Goal: Task Accomplishment & Management: Manage account settings

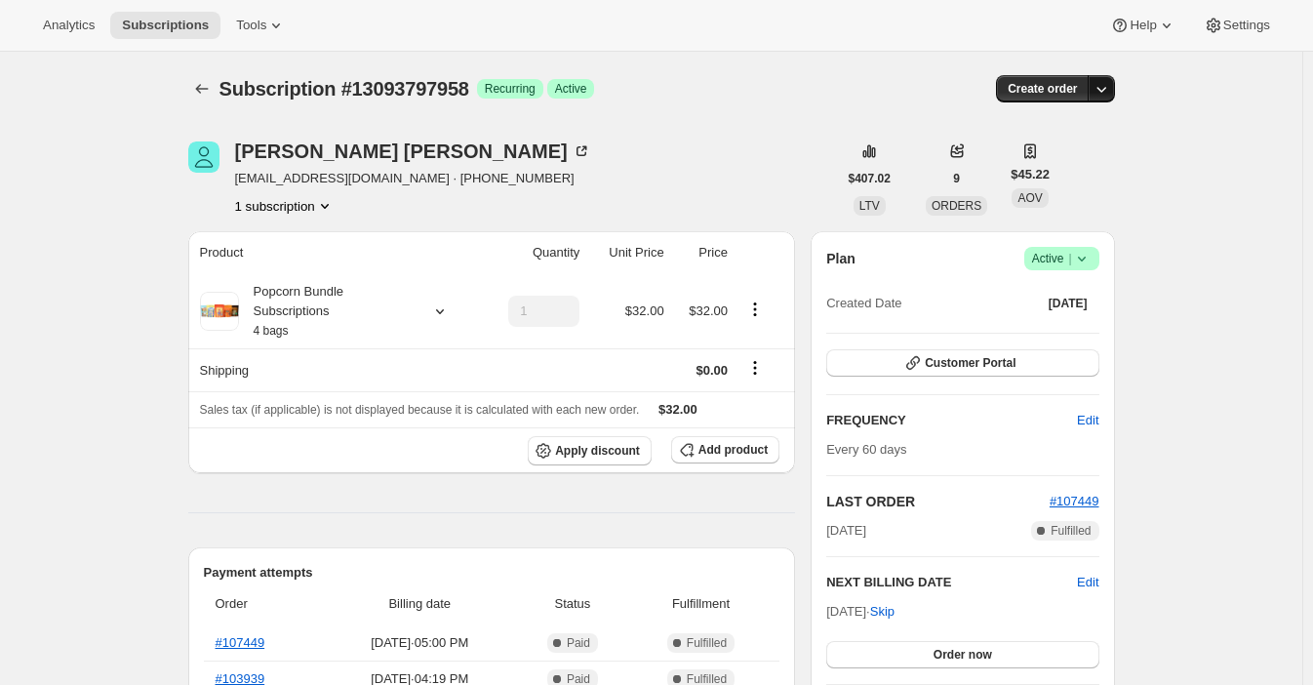
click at [1091, 79] on icon "button" at bounding box center [1101, 89] width 20 height 20
click at [1072, 249] on icon at bounding box center [1082, 259] width 20 height 20
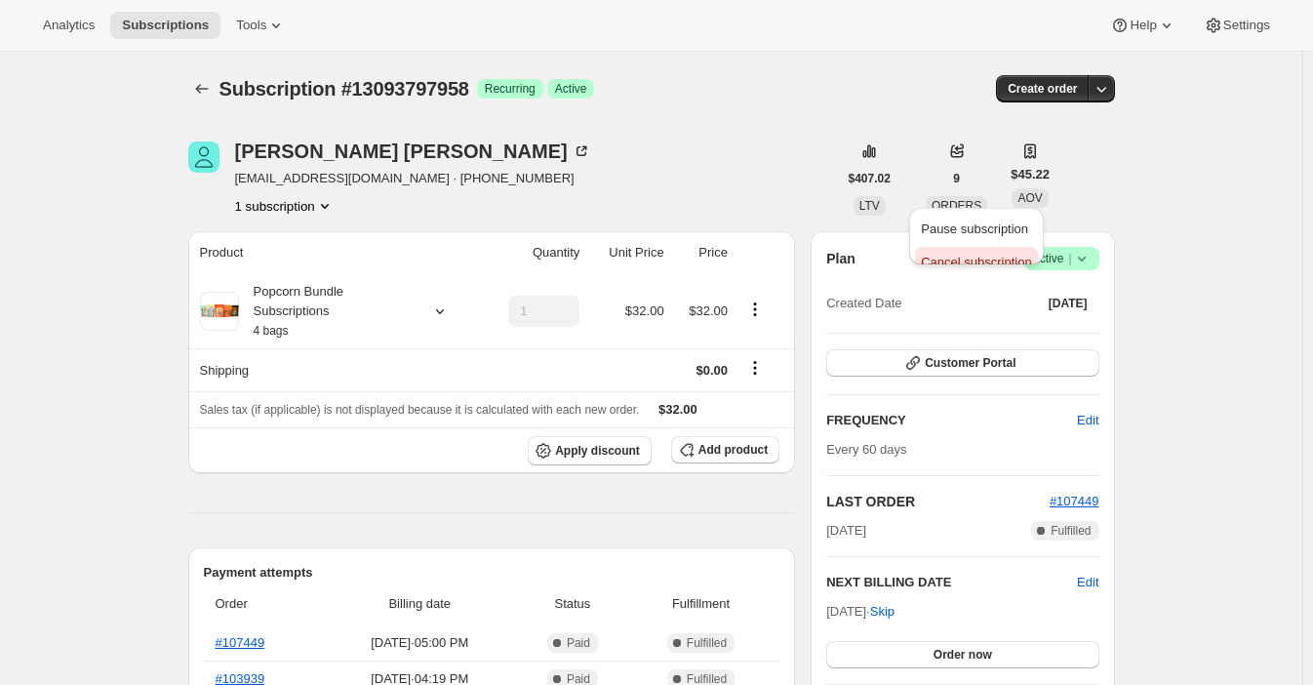
click at [969, 255] on span "Cancel subscription" at bounding box center [976, 262] width 110 height 15
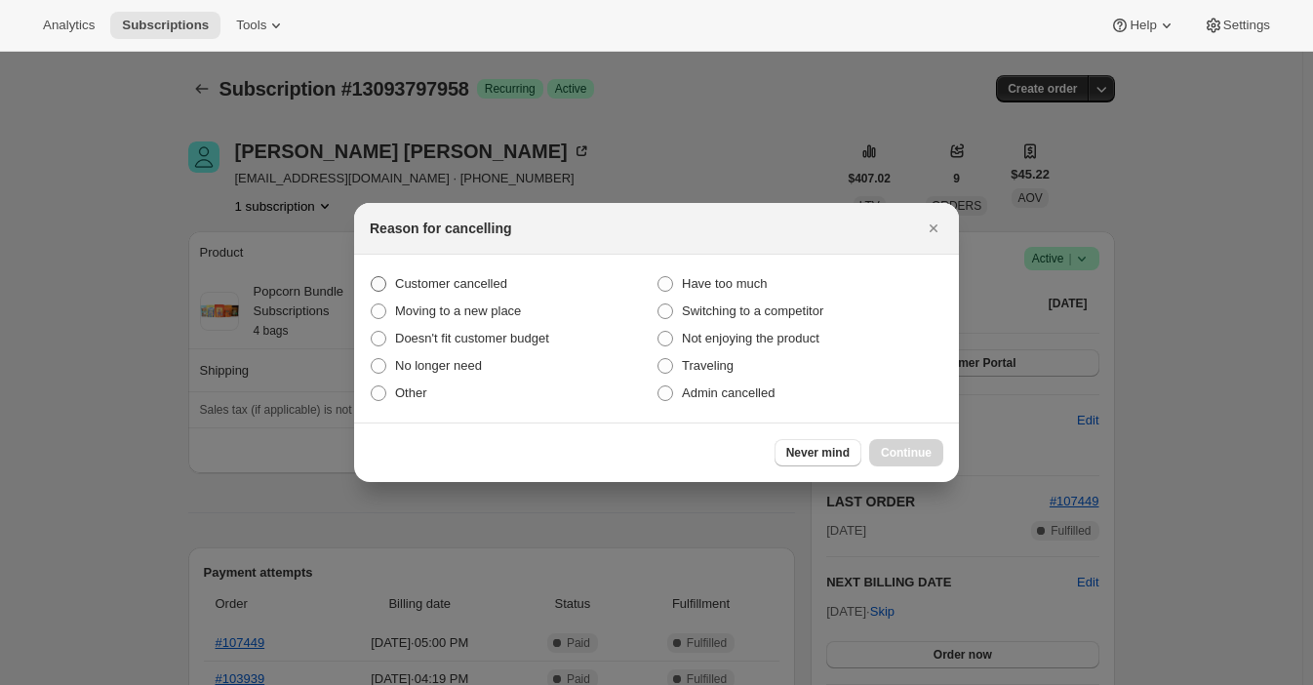
click at [386, 292] on span ":rbk:" at bounding box center [379, 284] width 16 height 16
click at [372, 277] on input "Customer cancelled" at bounding box center [371, 276] width 1 height 1
radio input "true"
click at [881, 445] on span "Continue" at bounding box center [906, 453] width 51 height 16
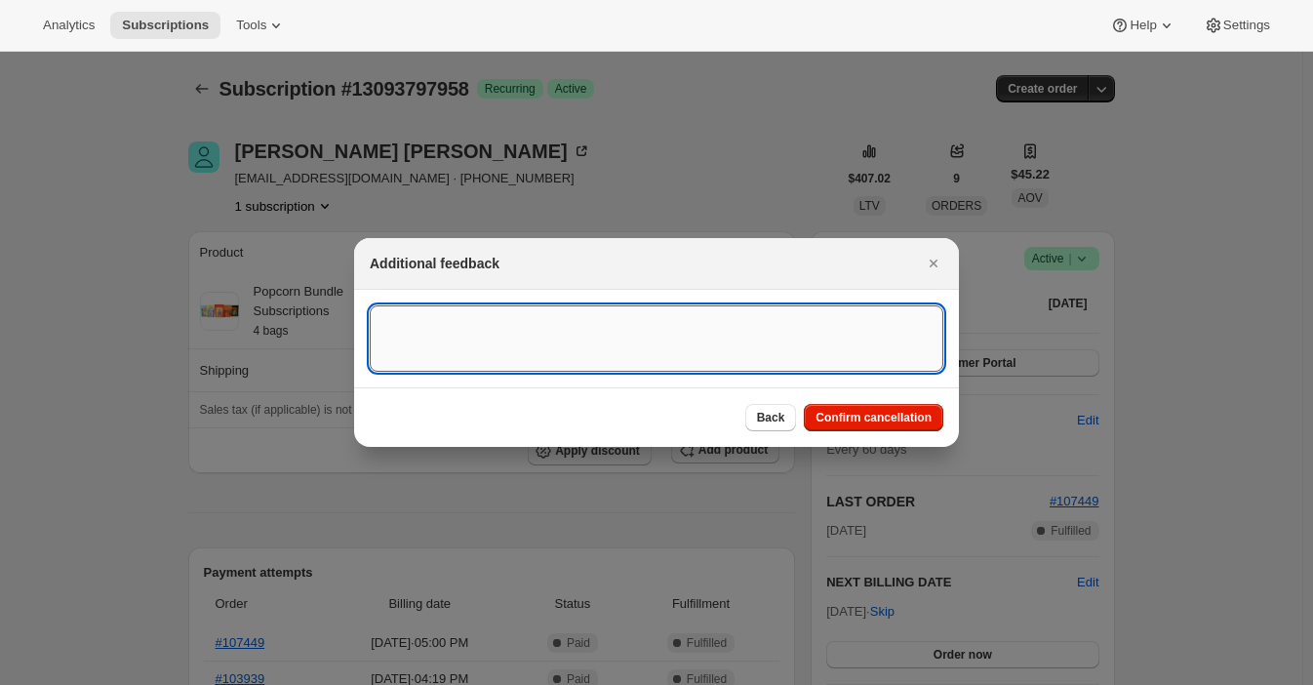
click at [573, 317] on textarea ":rbk:" at bounding box center [656, 338] width 573 height 66
click at [443, 324] on textarea "To enrich screen reader interactions, please activate Accessibility in Grammarl…" at bounding box center [656, 338] width 573 height 66
paste textarea "I am no longer eating this type of food for health reasons. How can I can cance…"
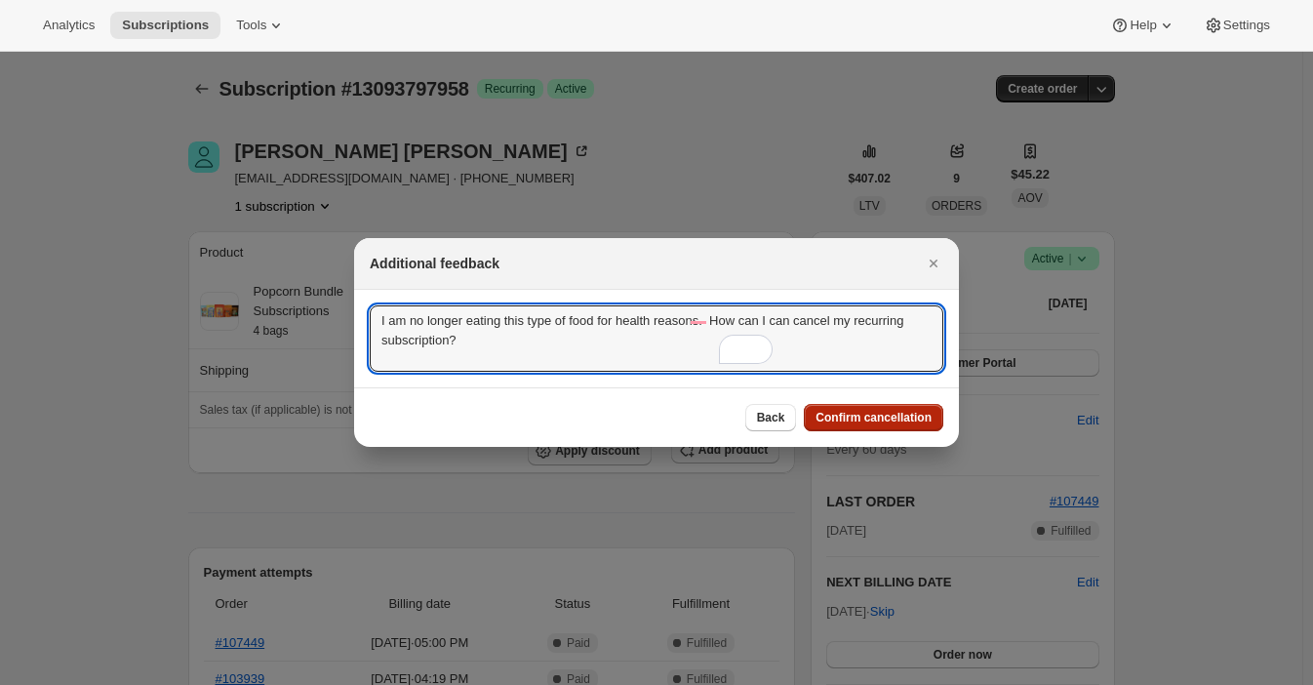
type textarea "I am no longer eating this type of food for health reasons. How can I can cance…"
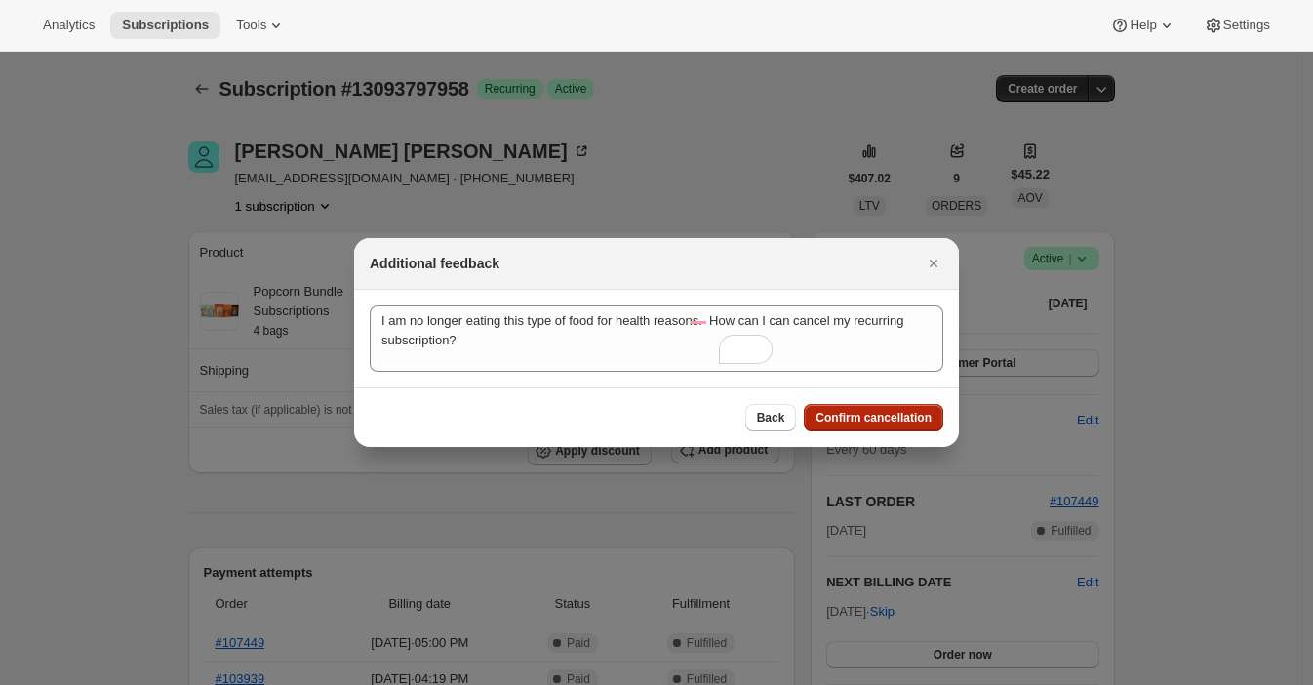
click at [815, 410] on span "Confirm cancellation" at bounding box center [873, 418] width 116 height 16
